Goal: Task Accomplishment & Management: Use online tool/utility

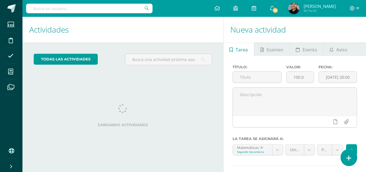
click at [343, 158] on link at bounding box center [348, 157] width 16 height 16
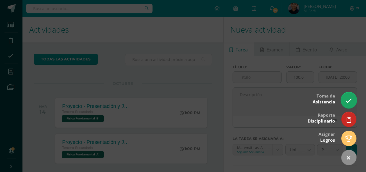
click at [348, 99] on icon at bounding box center [348, 100] width 6 height 6
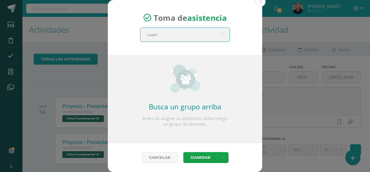
type input "cuarto"
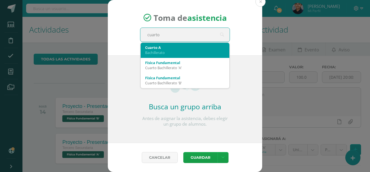
click at [173, 47] on div "Cuarto A" at bounding box center [185, 47] width 80 height 5
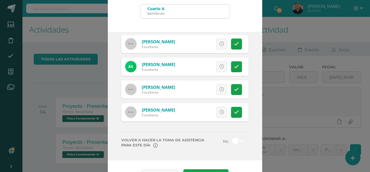
scroll to position [40, 0]
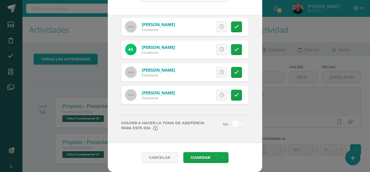
click at [235, 126] on span at bounding box center [239, 124] width 14 height 6
click at [0, 0] on input "checkbox" at bounding box center [0, 0] width 0 height 0
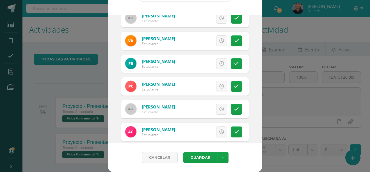
scroll to position [27, 0]
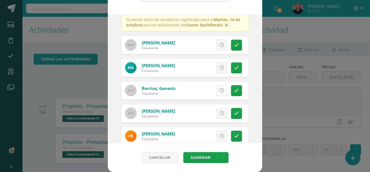
click at [216, 88] on link at bounding box center [221, 90] width 11 height 11
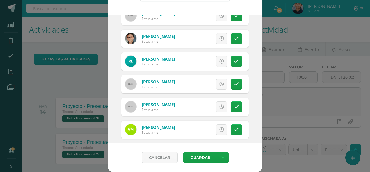
scroll to position [375, 0]
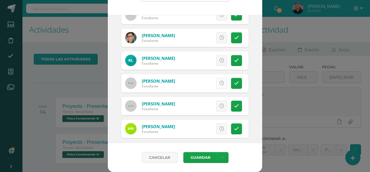
click at [216, 80] on link at bounding box center [221, 83] width 11 height 11
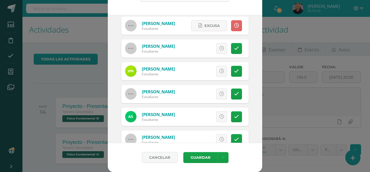
scroll to position [460, 0]
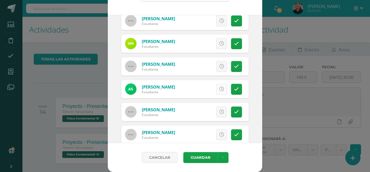
click at [216, 93] on link at bounding box center [221, 89] width 11 height 11
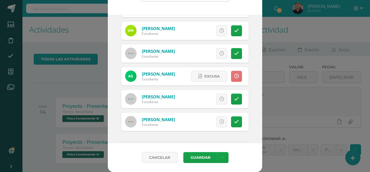
scroll to position [471, 0]
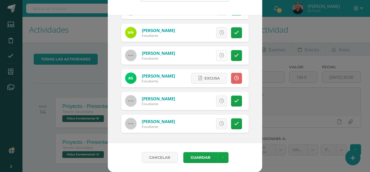
click at [216, 51] on link at bounding box center [221, 55] width 11 height 11
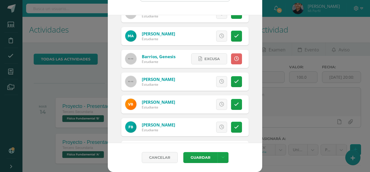
scroll to position [58, 0]
click at [204, 156] on button "Guardar" at bounding box center [200, 157] width 34 height 11
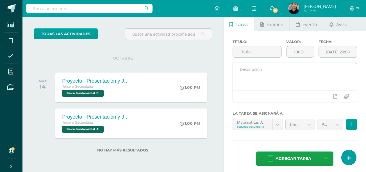
scroll to position [26, 0]
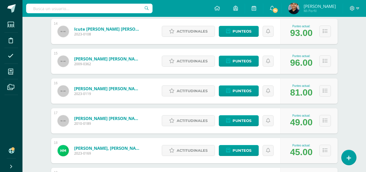
scroll to position [415, 0]
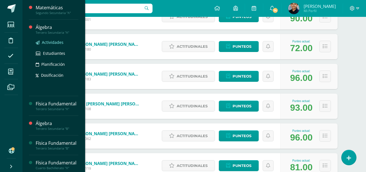
click at [49, 44] on span "Actividades" at bounding box center [53, 42] width 22 height 5
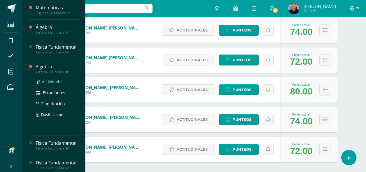
click at [51, 84] on span "Actividades" at bounding box center [53, 81] width 22 height 5
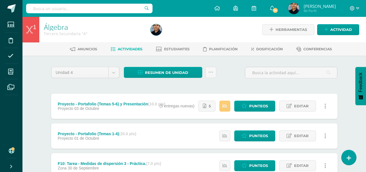
click at [169, 107] on div "Estatus de Actividad: 27 Estudiantes sin calificar 0 Estudiantes con cero Media…" at bounding box center [245, 105] width 183 height 25
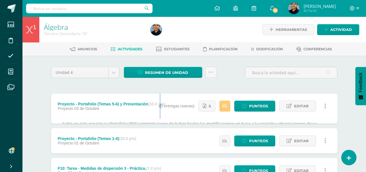
click at [169, 107] on div "Estatus de Actividad: 27 Estudiantes sin calificar 0 Estudiantes con cero Media…" at bounding box center [245, 105] width 183 height 25
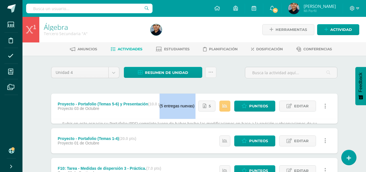
click at [169, 107] on div "Estatus de Actividad: 27 Estudiantes sin calificar 0 Estudiantes con cero Media…" at bounding box center [245, 105] width 183 height 25
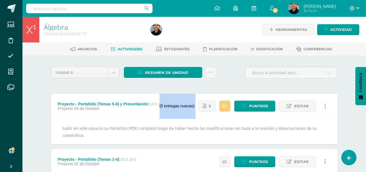
click at [169, 107] on div "Estatus de Actividad: 27 Estudiantes sin calificar 0 Estudiantes con cero Media…" at bounding box center [245, 105] width 183 height 25
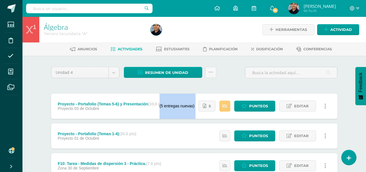
click at [169, 107] on div "Estatus de Actividad: 27 Estudiantes sin calificar 0 Estudiantes con cero Media…" at bounding box center [245, 105] width 183 height 25
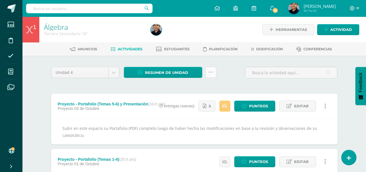
click at [212, 74] on icon at bounding box center [210, 72] width 5 height 5
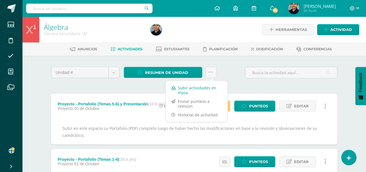
click at [187, 90] on link "Subir actividades en masa" at bounding box center [197, 89] width 62 height 13
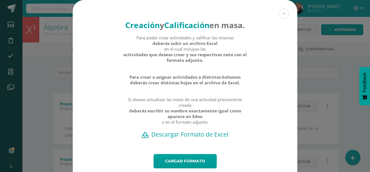
click at [187, 138] on h2 "Descargar Formato de Excel" at bounding box center [184, 134] width 205 height 8
click at [34, 66] on div "Creación y Calificación en masa. Para poder crear actividades y calificar las m…" at bounding box center [184, 94] width 365 height 189
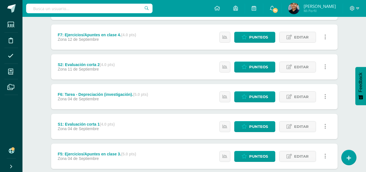
scroll to position [248, 0]
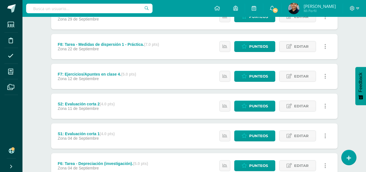
scroll to position [183, 0]
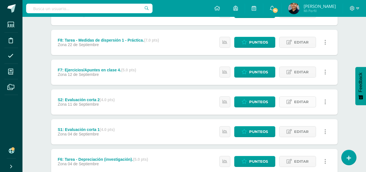
click at [300, 103] on span "Editar" at bounding box center [301, 101] width 15 height 10
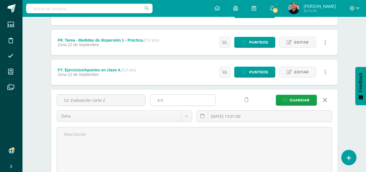
click at [176, 104] on input "4.0" at bounding box center [182, 100] width 65 height 11
type input "4"
type input "7.5"
click at [281, 101] on button "Guardar" at bounding box center [295, 100] width 41 height 11
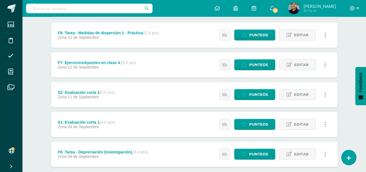
scroll to position [190, 0]
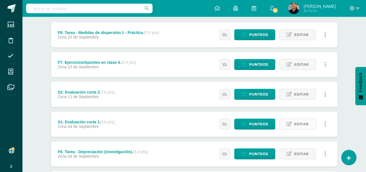
click at [298, 124] on span "Editar" at bounding box center [301, 124] width 15 height 10
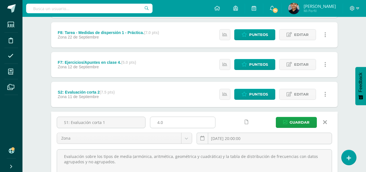
click at [193, 121] on input "4.0" at bounding box center [182, 122] width 65 height 11
type input "4"
type input "7.5"
click at [307, 125] on span "Guardar" at bounding box center [299, 122] width 20 height 10
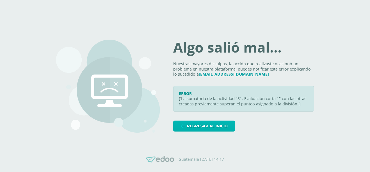
click at [199, 124] on span "Regresar al inicio" at bounding box center [207, 126] width 41 height 10
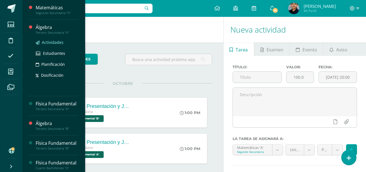
click at [54, 40] on span "Actividades" at bounding box center [53, 42] width 22 height 5
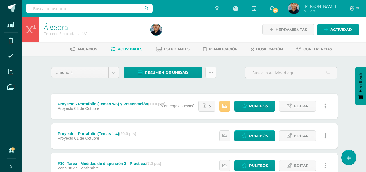
click at [209, 68] on link at bounding box center [210, 72] width 11 height 11
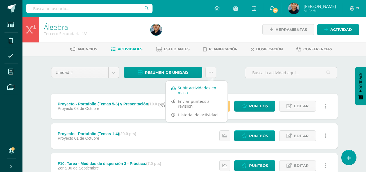
click at [190, 91] on link "Subir actividades en masa" at bounding box center [197, 89] width 62 height 13
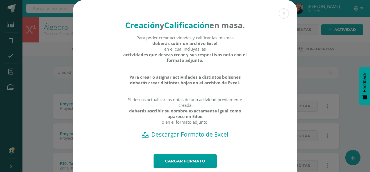
click at [186, 138] on h2 "Descargar Formato de Excel" at bounding box center [184, 134] width 205 height 8
click at [24, 130] on div "Creación y Calificación en masa. Para poder crear actividades y calificar las m…" at bounding box center [184, 94] width 365 height 189
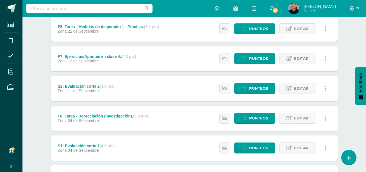
scroll to position [196, 0]
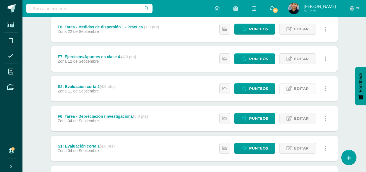
click at [302, 87] on span "Editar" at bounding box center [301, 88] width 15 height 10
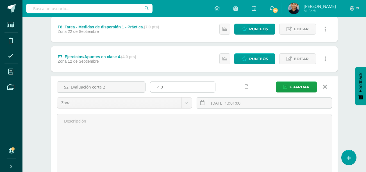
click at [196, 89] on input "4.0" at bounding box center [182, 86] width 65 height 11
type input "4"
type input "7.5"
click at [298, 85] on span "Guardar" at bounding box center [299, 87] width 20 height 10
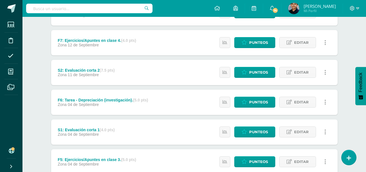
scroll to position [217, 0]
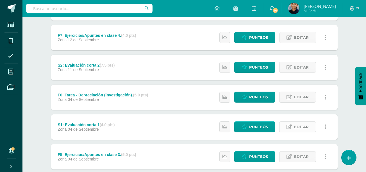
click at [289, 126] on icon at bounding box center [288, 126] width 5 height 5
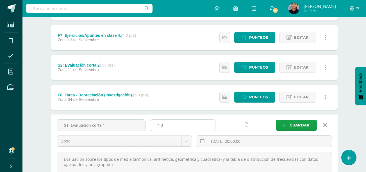
click at [206, 127] on input "4.0" at bounding box center [182, 125] width 65 height 11
type input "4"
type input "7.5"
click at [291, 121] on span "Guardar" at bounding box center [299, 125] width 20 height 10
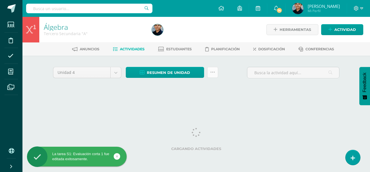
click at [212, 71] on icon at bounding box center [212, 72] width 5 height 5
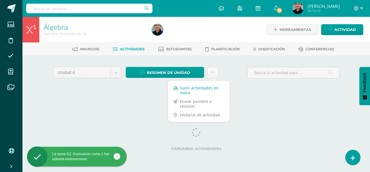
click at [184, 91] on link "Subir actividades en masa" at bounding box center [199, 89] width 62 height 13
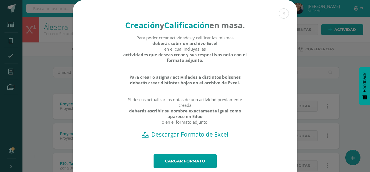
click at [163, 138] on h2 "Descargar Formato de Excel" at bounding box center [184, 134] width 205 height 8
click at [163, 85] on strong "Para crear o asignar actividades a distintos bolsones deberás crear distintas h…" at bounding box center [185, 79] width 124 height 11
click at [173, 168] on link "Cargar formato" at bounding box center [184, 161] width 63 height 14
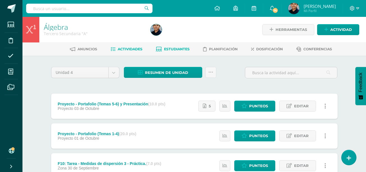
click at [169, 50] on span "Estudiantes" at bounding box center [177, 49] width 26 height 4
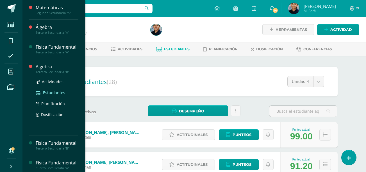
click at [44, 95] on span "Estudiantes" at bounding box center [54, 92] width 22 height 5
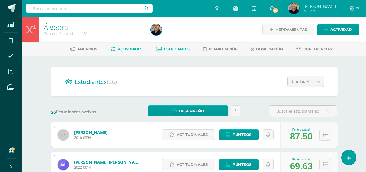
click at [122, 51] on span "Actividades" at bounding box center [130, 49] width 25 height 4
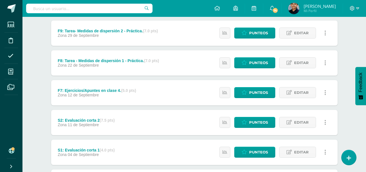
scroll to position [195, 0]
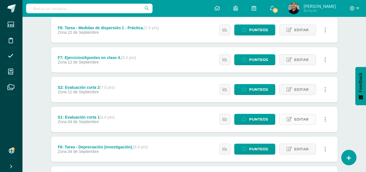
click at [289, 118] on icon at bounding box center [288, 119] width 5 height 5
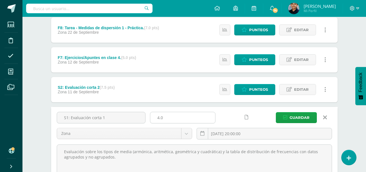
click at [199, 119] on input "4.0" at bounding box center [182, 117] width 65 height 11
type input "4"
type input "7.5"
click at [291, 115] on span "Guardar" at bounding box center [299, 117] width 20 height 10
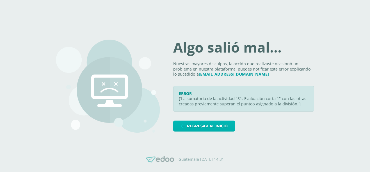
click at [203, 130] on span "Regresar al inicio" at bounding box center [207, 126] width 41 height 10
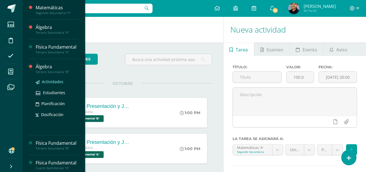
click at [54, 84] on span "Actividades" at bounding box center [53, 81] width 22 height 5
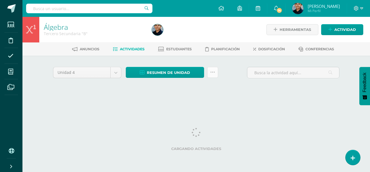
click at [217, 70] on link at bounding box center [212, 72] width 11 height 11
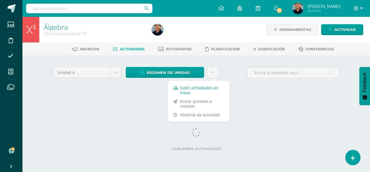
click at [191, 85] on link "Subir actividades en masa" at bounding box center [199, 89] width 62 height 13
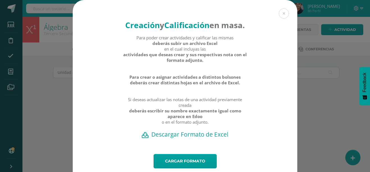
click at [174, 138] on h2 "Descargar Formato de Excel" at bounding box center [184, 134] width 205 height 8
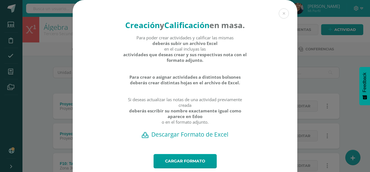
click at [123, 84] on div "Para poder crear actividades y calificar las mismas deberás subir un archivo Ex…" at bounding box center [185, 82] width 124 height 95
click at [43, 103] on div "Creación y Calificación en masa. Para poder crear actividades y calificar las m…" at bounding box center [184, 94] width 365 height 189
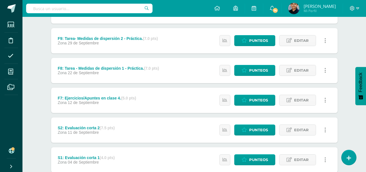
scroll to position [153, 0]
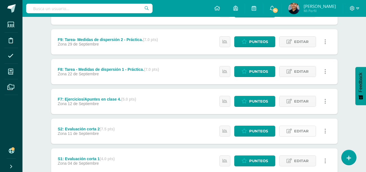
click at [307, 128] on span "Editar" at bounding box center [301, 131] width 15 height 10
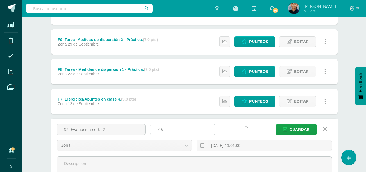
click at [203, 128] on input "7.5" at bounding box center [182, 129] width 65 height 11
type input "7"
click at [292, 126] on span "Guardar" at bounding box center [299, 129] width 20 height 10
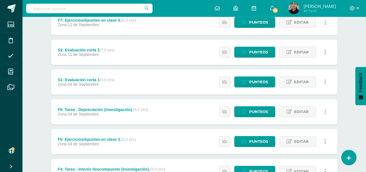
scroll to position [232, 0]
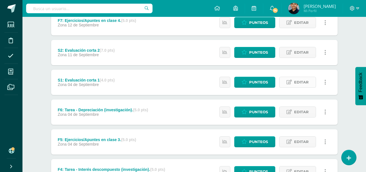
click at [293, 86] on link "Editar" at bounding box center [297, 82] width 37 height 11
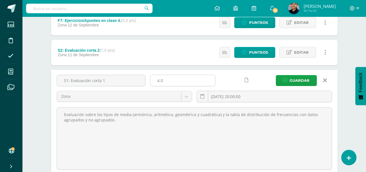
click at [195, 82] on input "4.0" at bounding box center [182, 80] width 65 height 11
type input "4"
type input "7"
click at [298, 84] on span "Guardar" at bounding box center [299, 80] width 20 height 10
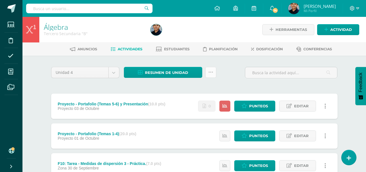
click at [209, 72] on icon at bounding box center [210, 72] width 5 height 5
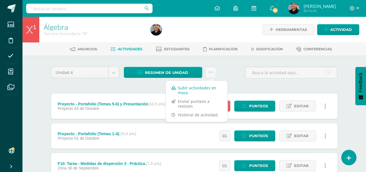
click at [178, 91] on link "Subir actividades en masa" at bounding box center [197, 89] width 62 height 13
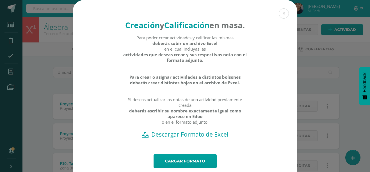
click at [184, 138] on h2 "Descargar Formato de Excel" at bounding box center [184, 134] width 205 height 8
click at [176, 167] on link "Cargar formato" at bounding box center [184, 161] width 63 height 14
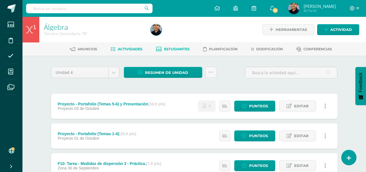
click at [173, 53] on link "Estudiantes" at bounding box center [173, 49] width 34 height 9
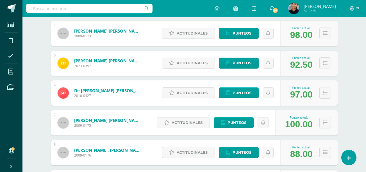
scroll to position [191, 0]
